Goal: Navigation & Orientation: Find specific page/section

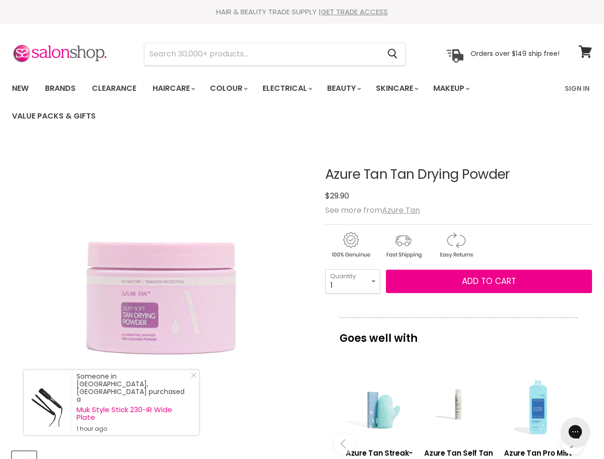
click at [302, 230] on img "Azure Tan Tan Drying Powder image. Click or Scroll to Zoom." at bounding box center [161, 292] width 299 height 299
click at [263, 54] on input "Search" at bounding box center [262, 54] width 235 height 22
click at [393, 54] on icon "Search" at bounding box center [393, 54] width 10 height 10
click at [177, 89] on link "Haircare" at bounding box center [173, 88] width 56 height 20
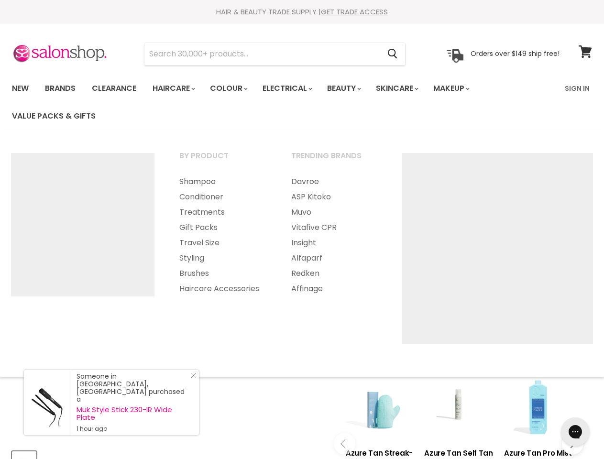
click at [234, 89] on link "Colour" at bounding box center [228, 88] width 51 height 20
